Goal: Check status

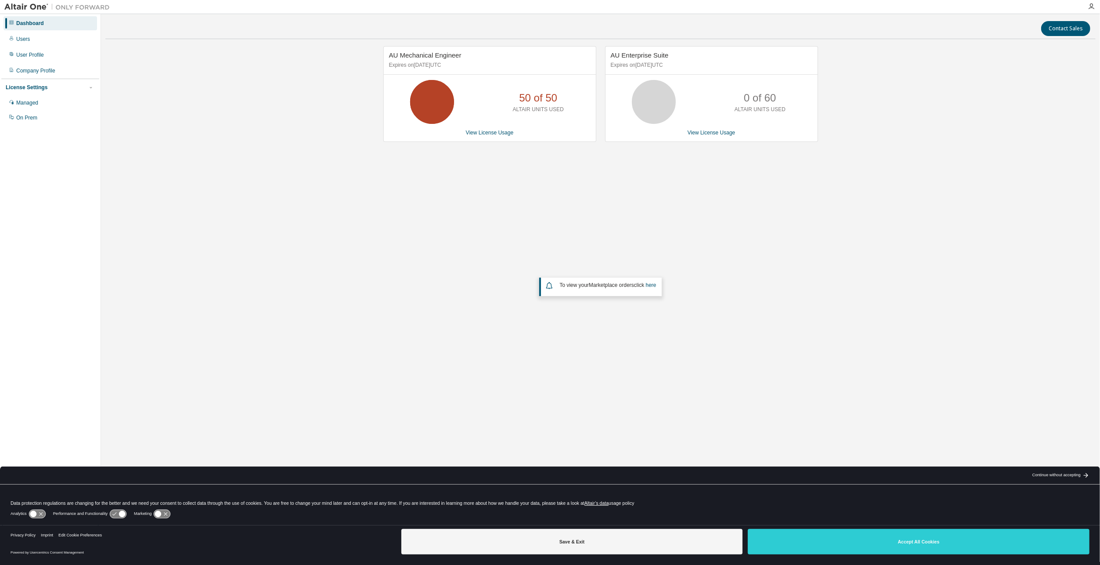
click at [467, 109] on div "50 of 50 ALTAIR UNITS USED" at bounding box center [490, 102] width 212 height 44
click at [491, 134] on link "View License Usage" at bounding box center [490, 133] width 48 height 6
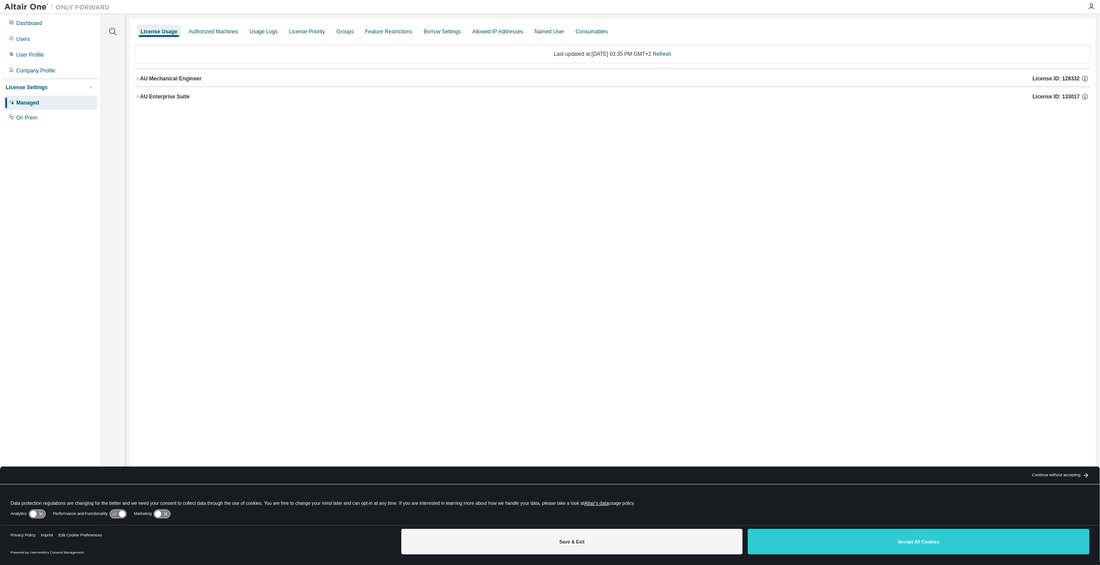
click at [1046, 473] on div "Continue without accepting" at bounding box center [1057, 475] width 48 height 7
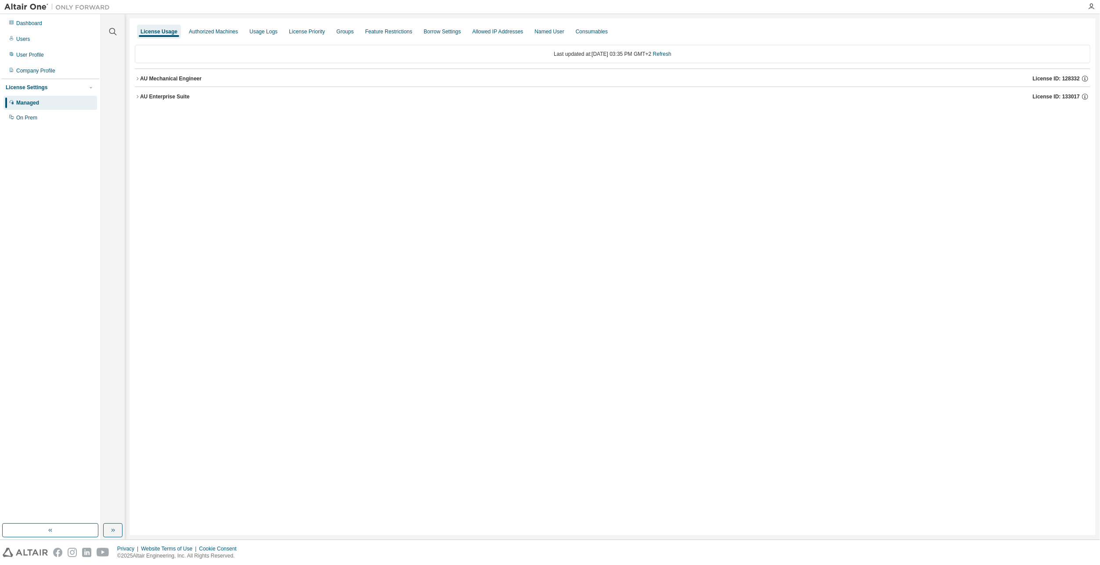
click at [179, 73] on button "AU Mechanical Engineer License ID: 128332" at bounding box center [613, 78] width 956 height 19
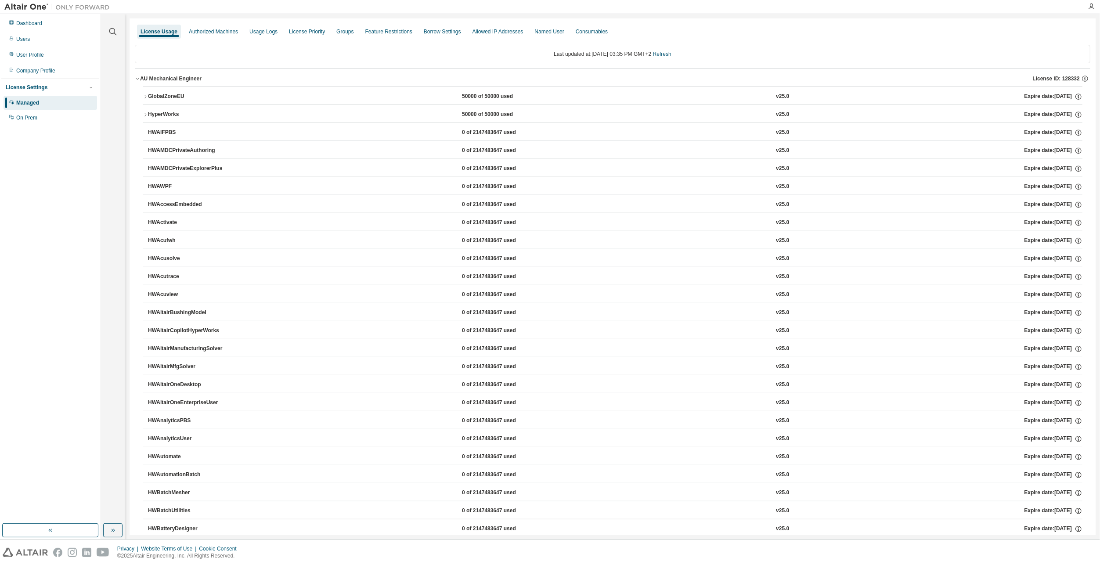
click at [434, 93] on div "GlobalZoneEU 50000 of 50000 used v25.0 Expire date: 2025-12-01" at bounding box center [615, 97] width 935 height 8
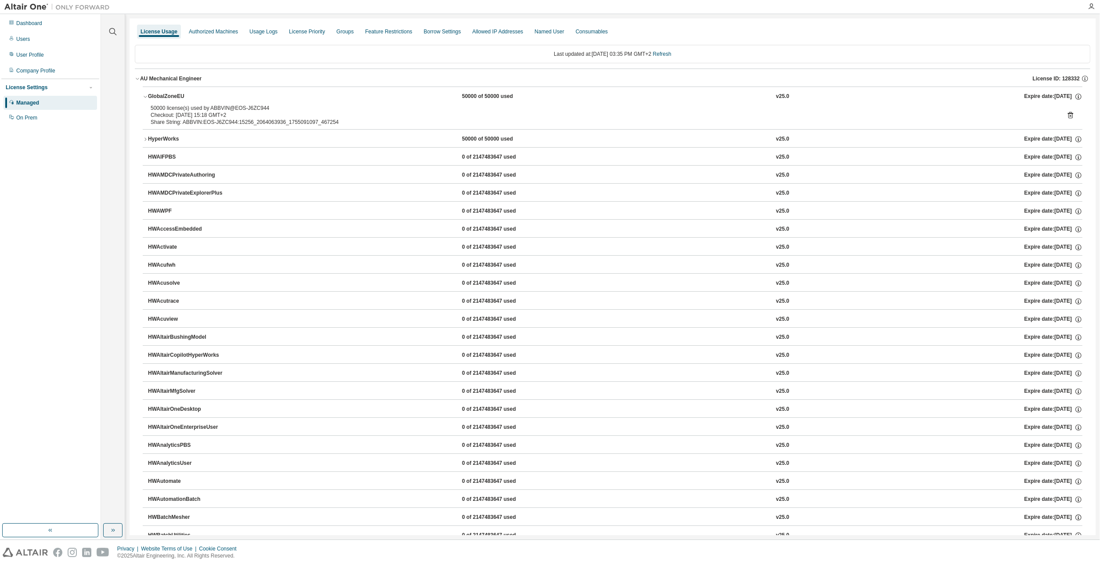
click at [195, 112] on div "Checkout: 2025-08-13 15:18 GMT+2" at bounding box center [602, 115] width 903 height 7
drag, startPoint x: 233, startPoint y: 108, endPoint x: 215, endPoint y: 105, distance: 18.7
click at [215, 105] on div "50000 license(s) used by ABBVIN@EOS-J6ZC944" at bounding box center [602, 108] width 903 height 7
click at [1071, 115] on div "50000 license(s) used by ABBVIN@EOS-J6ZC944 Checkout: 2025-08-13 15:18 GMT+2 Sh…" at bounding box center [613, 117] width 940 height 25
click at [1067, 116] on icon at bounding box center [1071, 115] width 8 height 8
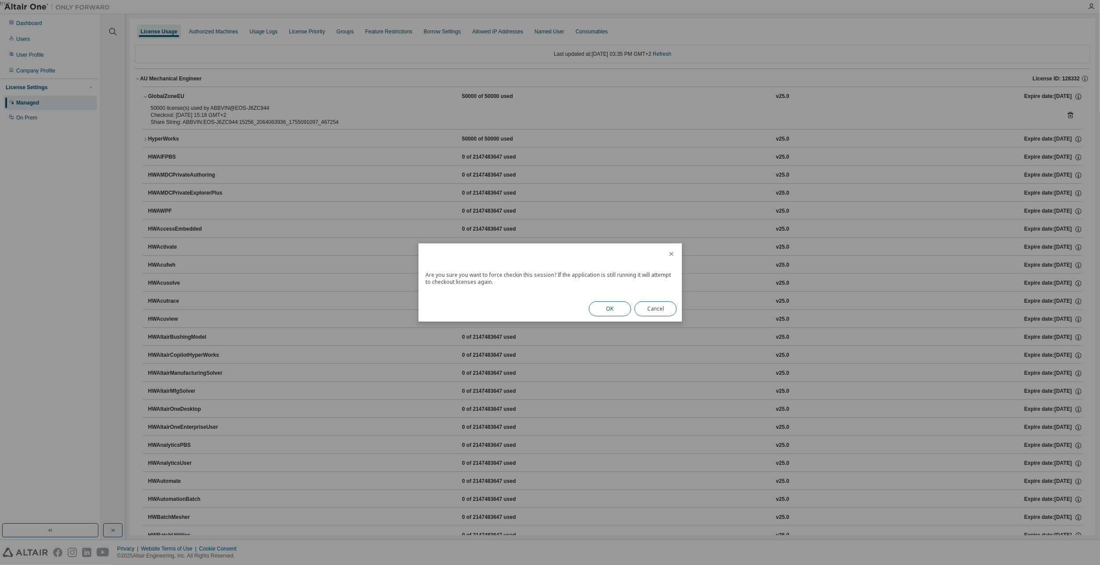
click at [621, 304] on button "OK" at bounding box center [610, 308] width 42 height 15
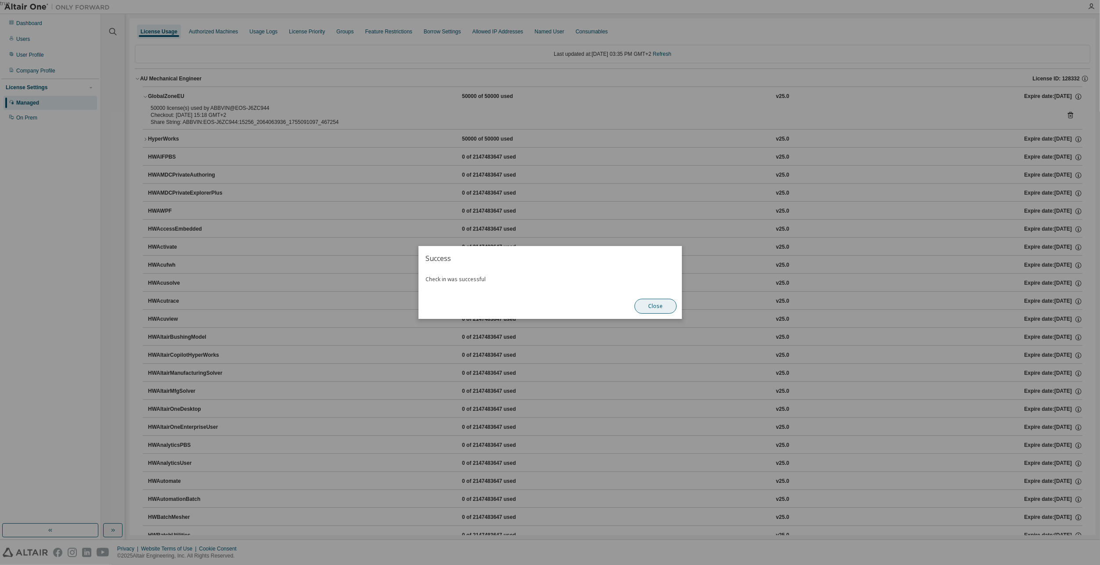
click at [655, 307] on button "Close" at bounding box center [656, 306] width 42 height 15
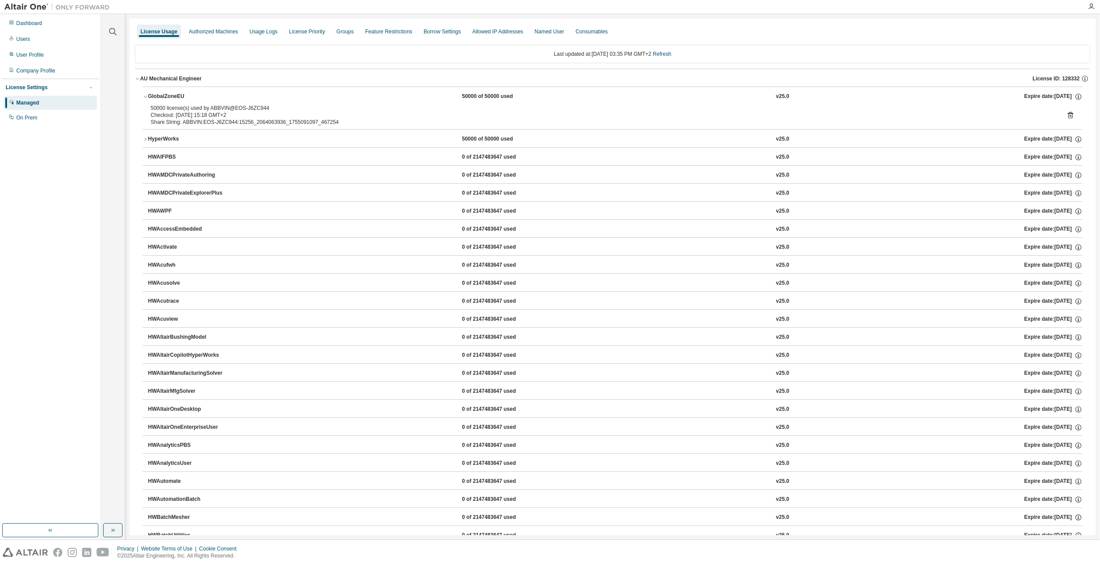
click at [1068, 115] on icon at bounding box center [1071, 115] width 8 height 8
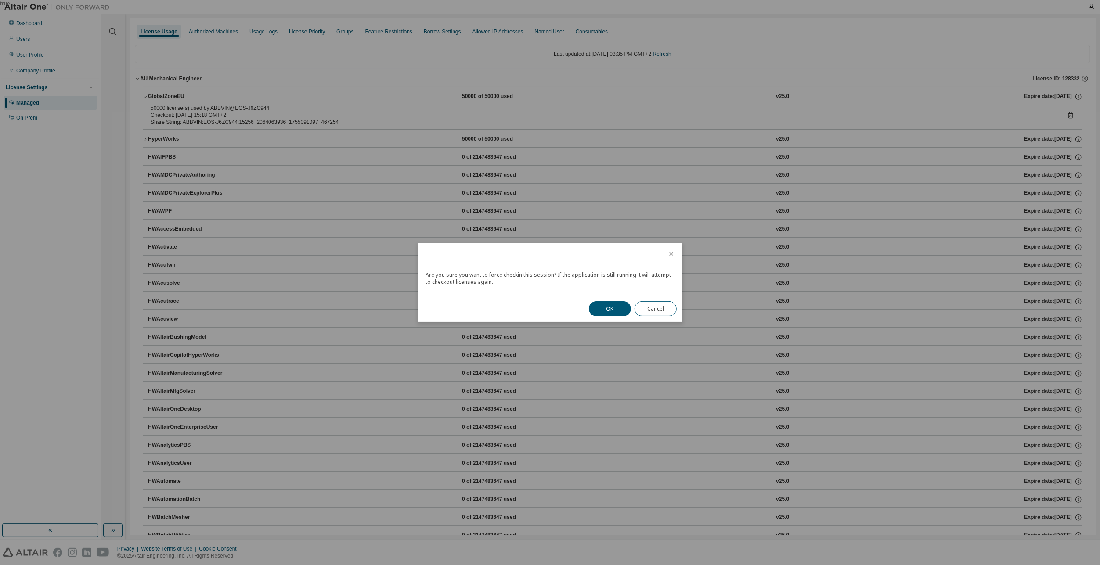
click at [671, 254] on icon "close" at bounding box center [671, 254] width 4 height 4
